Goal: Find specific fact: Find specific fact

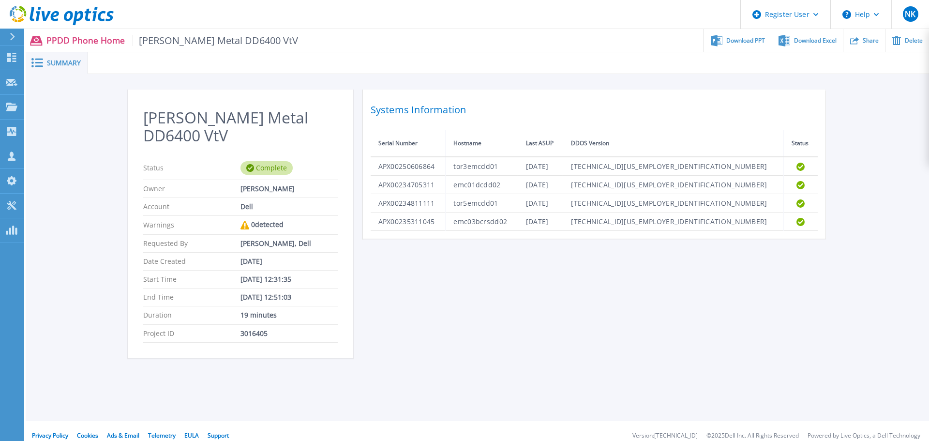
click at [377, 14] on header "Register User Help NK Dell User Nitin K [EMAIL_ADDRESS][DOMAIN_NAME] Dell My Pr…" at bounding box center [464, 14] width 929 height 29
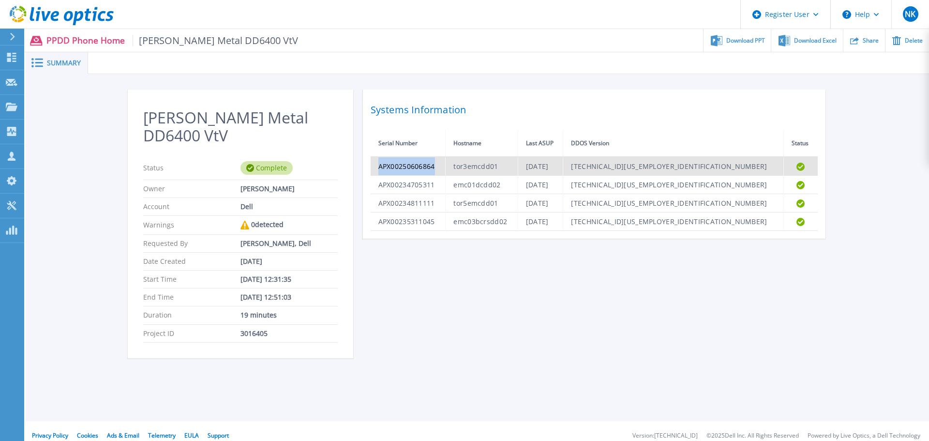
drag, startPoint x: 437, startPoint y: 167, endPoint x: 372, endPoint y: 167, distance: 64.8
click at [372, 167] on td "APX00250606864" at bounding box center [407, 166] width 75 height 19
copy td "APX00250606864"
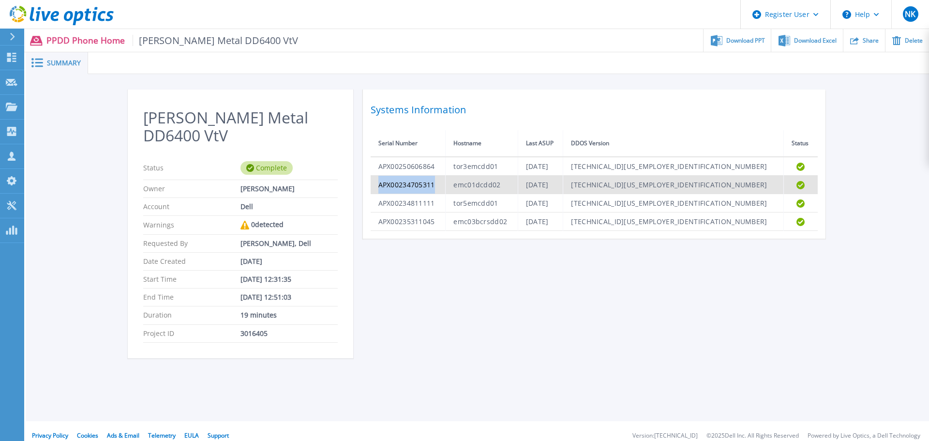
drag, startPoint x: 378, startPoint y: 183, endPoint x: 435, endPoint y: 189, distance: 57.3
click at [435, 189] on td "APX00234705311" at bounding box center [407, 185] width 75 height 18
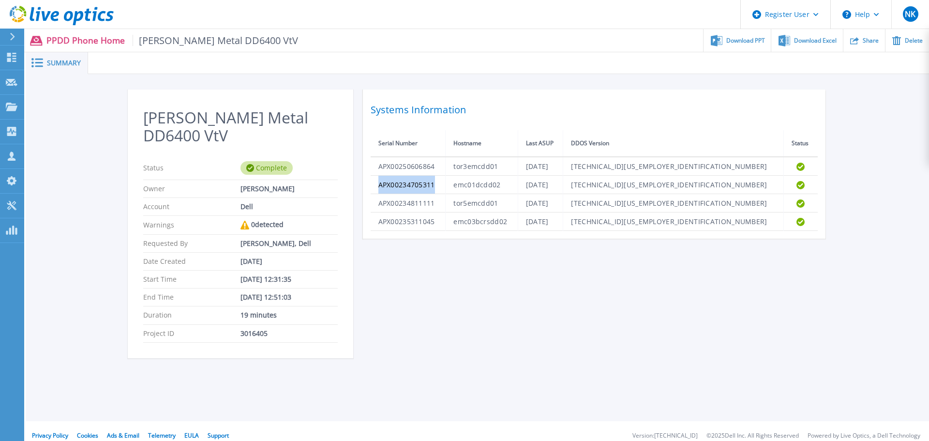
copy td "APX00234705311"
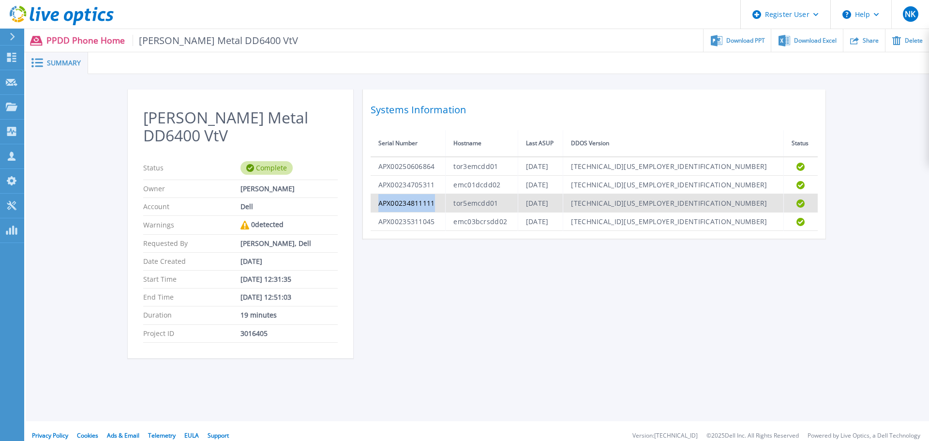
drag, startPoint x: 439, startPoint y: 205, endPoint x: 375, endPoint y: 205, distance: 63.8
click at [375, 205] on td "APX00234811111" at bounding box center [407, 203] width 75 height 18
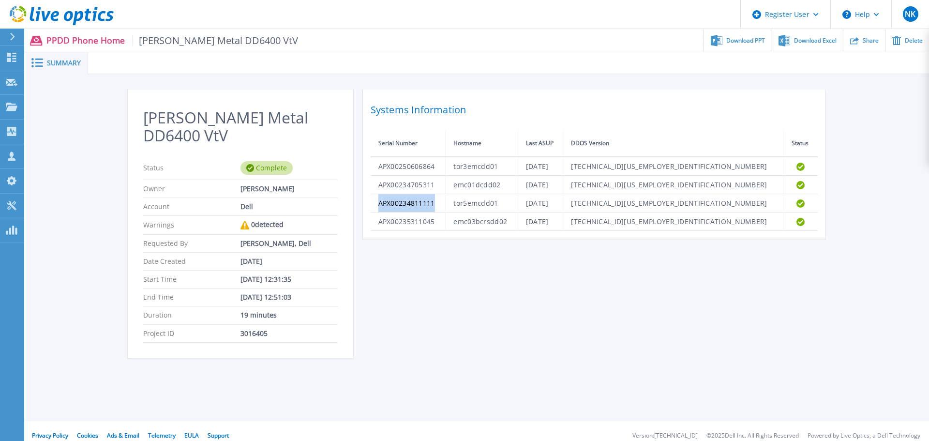
copy td "APX00234811111"
drag, startPoint x: 438, startPoint y: 222, endPoint x: 352, endPoint y: 226, distance: 86.2
click at [352, 226] on div "[PERSON_NAME] Metal DD6400 VtV Status Complete Owner [PERSON_NAME] Account Dell…" at bounding box center [477, 229] width 699 height 280
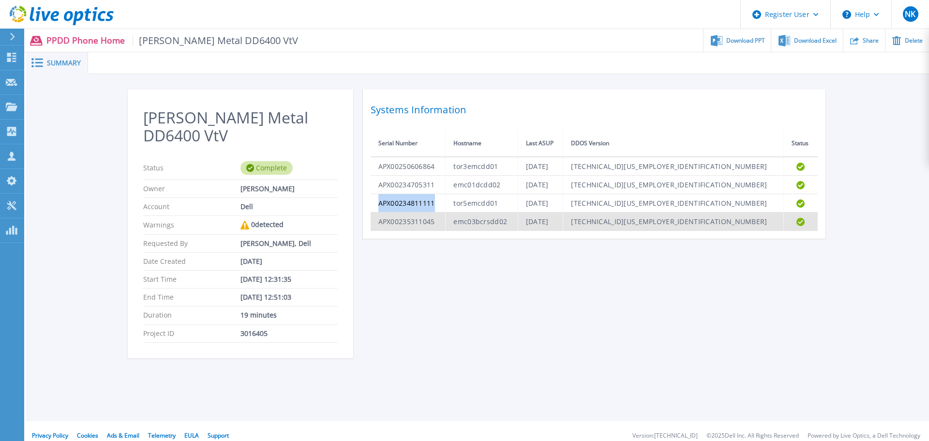
click at [437, 228] on td "APX00235311045" at bounding box center [407, 221] width 75 height 18
drag, startPoint x: 449, startPoint y: 223, endPoint x: 375, endPoint y: 229, distance: 73.8
click at [375, 229] on td "APX00235311045" at bounding box center [407, 221] width 75 height 18
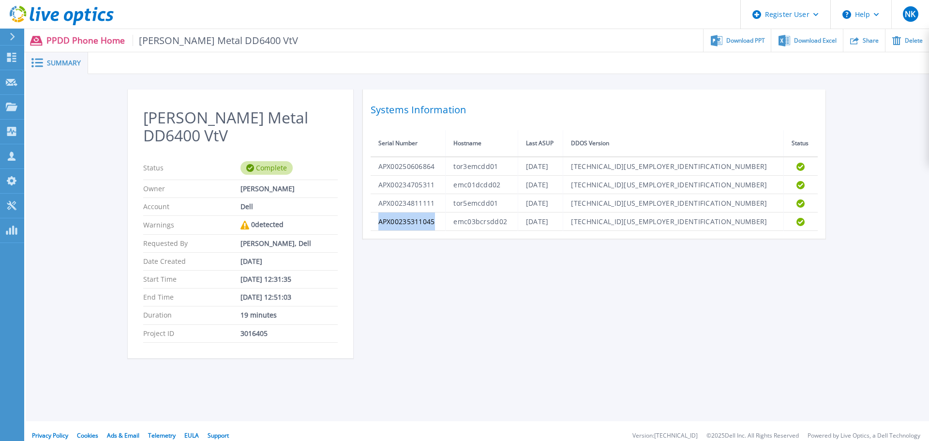
copy td "APX00235311045"
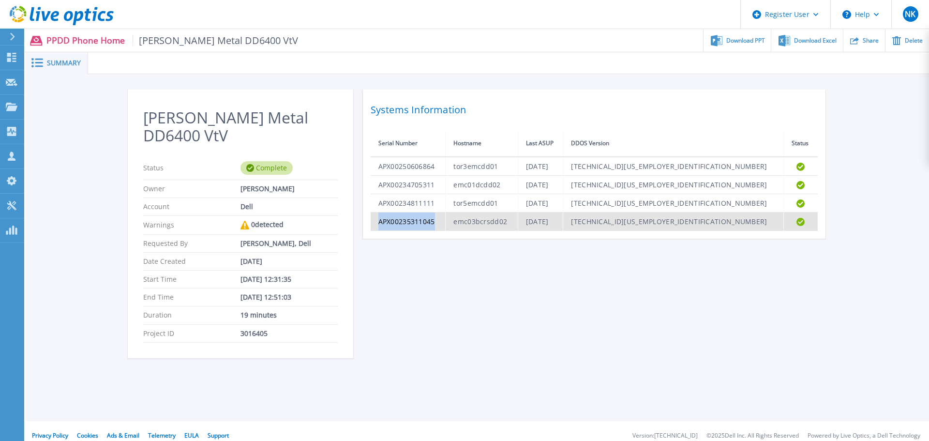
click at [444, 222] on td "APX00235311045" at bounding box center [407, 221] width 75 height 18
drag, startPoint x: 444, startPoint y: 222, endPoint x: 392, endPoint y: 226, distance: 52.9
click at [392, 226] on td "APX00235311045" at bounding box center [407, 221] width 75 height 18
copy td "APX00235311045"
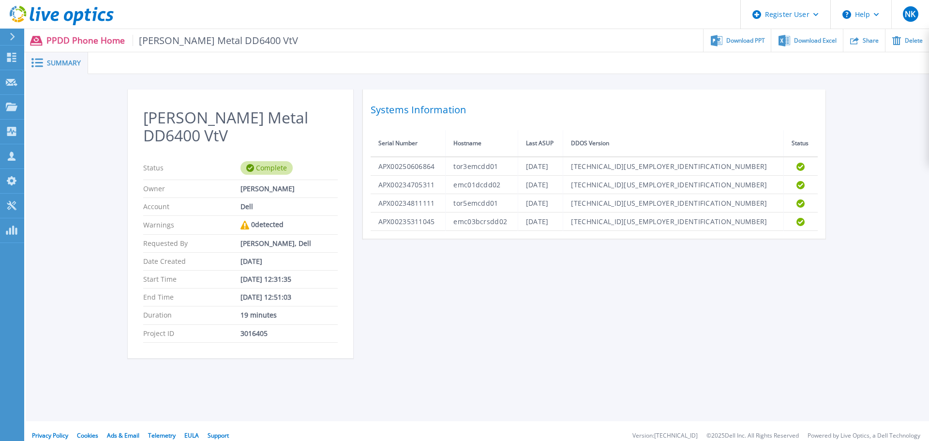
click at [440, 263] on div "[PERSON_NAME] Metal DD6400 VtV Status Complete Owner [PERSON_NAME] Account Dell…" at bounding box center [477, 229] width 699 height 280
